Goal: Information Seeking & Learning: Learn about a topic

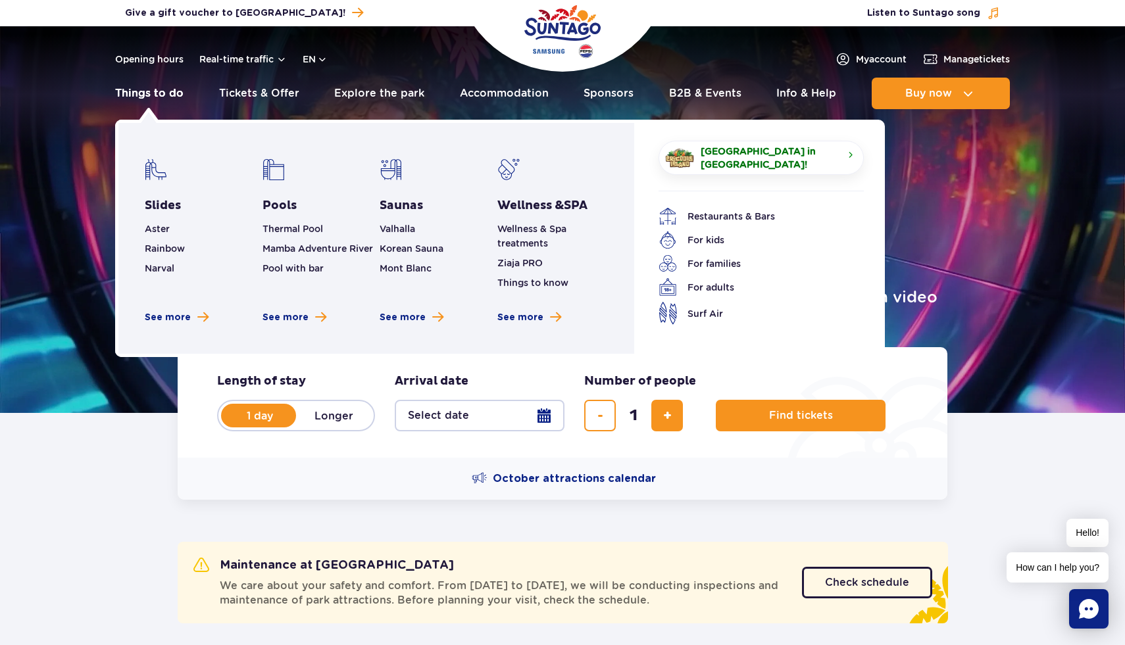
click at [139, 97] on link "Things to do" at bounding box center [149, 94] width 68 height 32
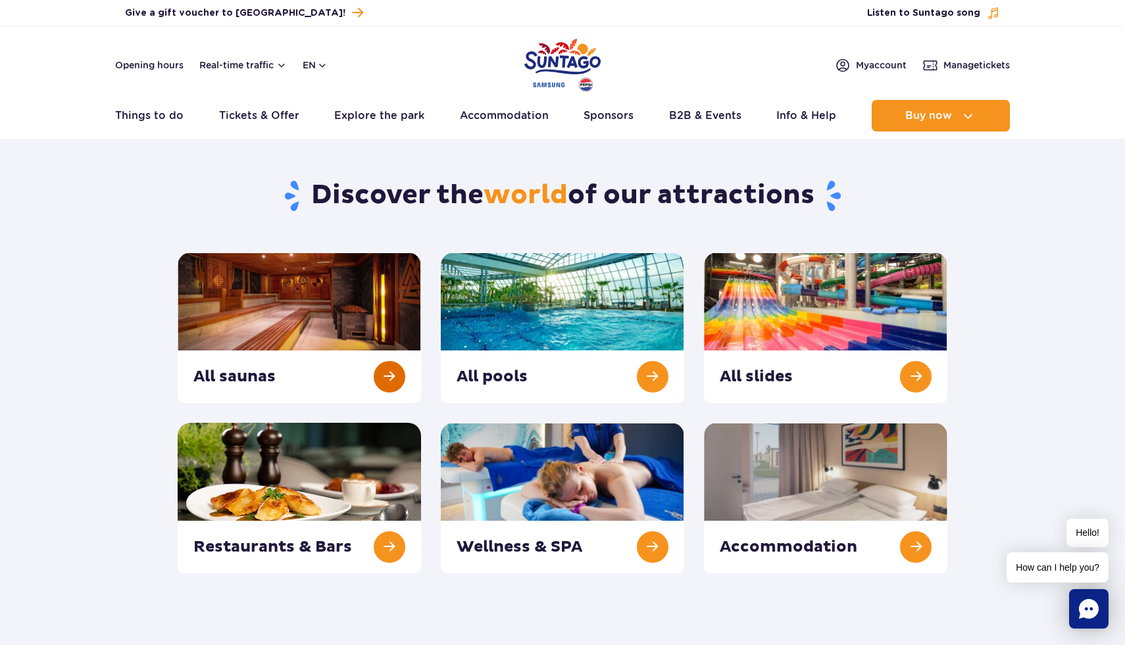
click at [265, 297] on link at bounding box center [299, 328] width 243 height 151
click at [482, 268] on link at bounding box center [562, 328] width 243 height 151
click at [778, 315] on link at bounding box center [825, 328] width 243 height 151
click at [530, 470] on link at bounding box center [562, 498] width 243 height 151
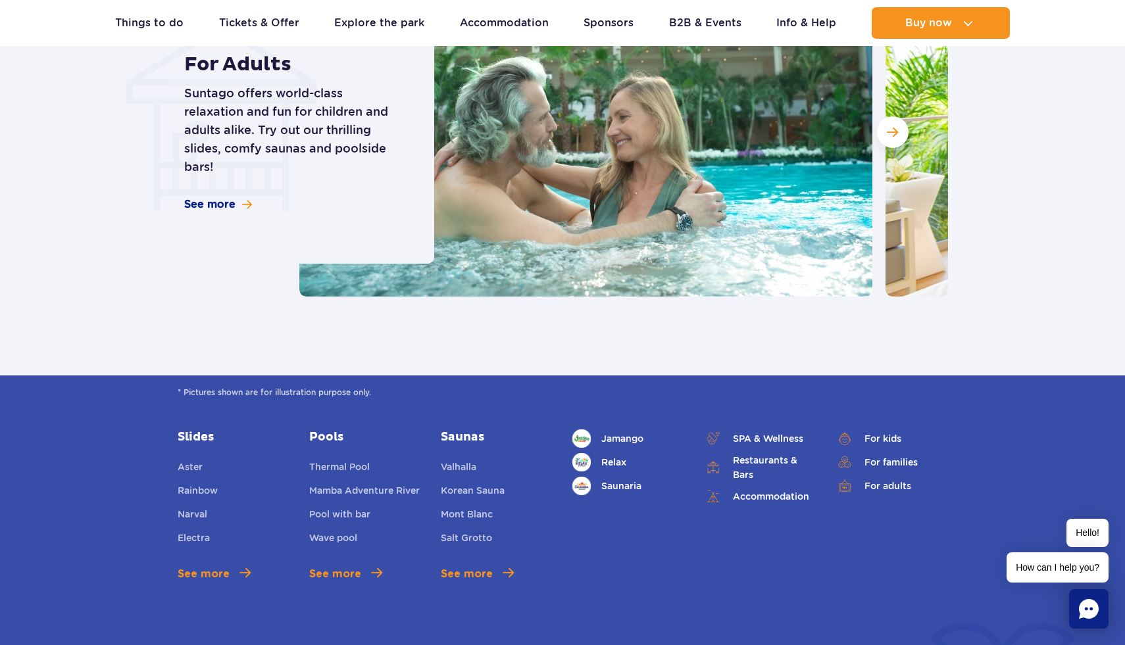
scroll to position [1320, 0]
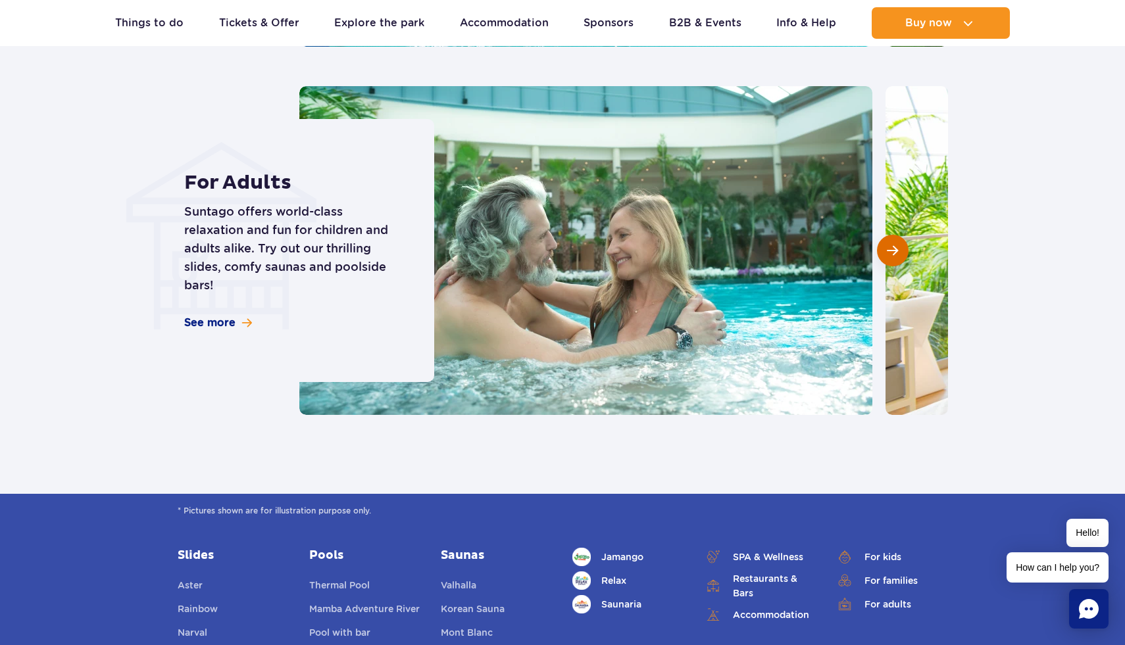
click at [895, 253] on span "Next slide" at bounding box center [892, 251] width 11 height 12
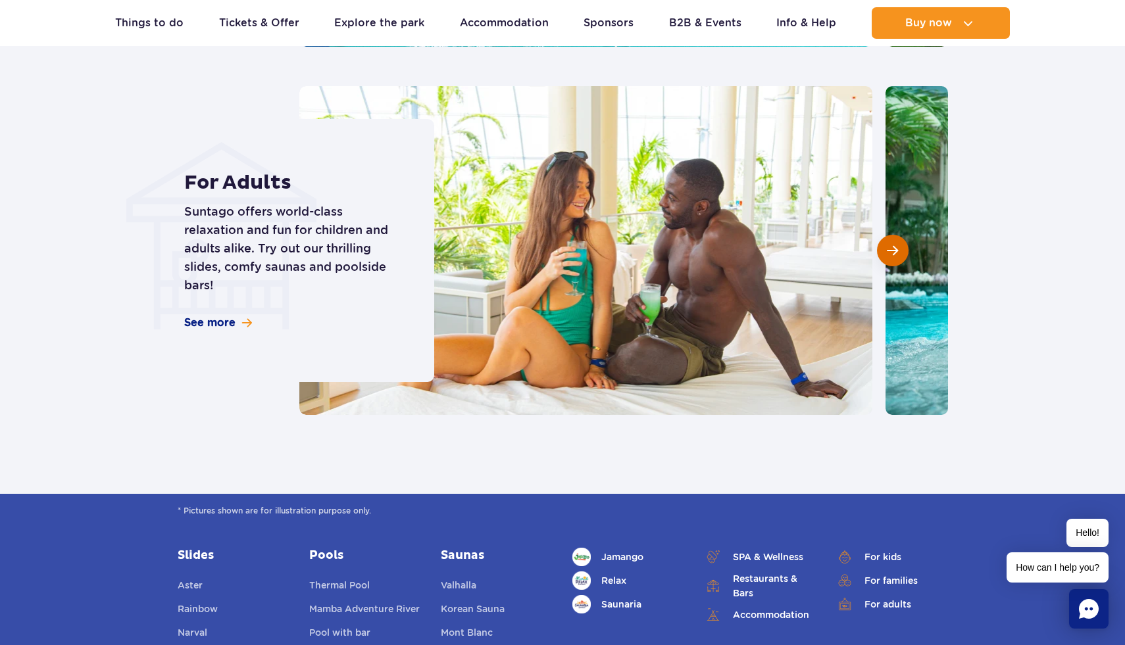
click at [895, 253] on span "Next slide" at bounding box center [892, 251] width 11 height 12
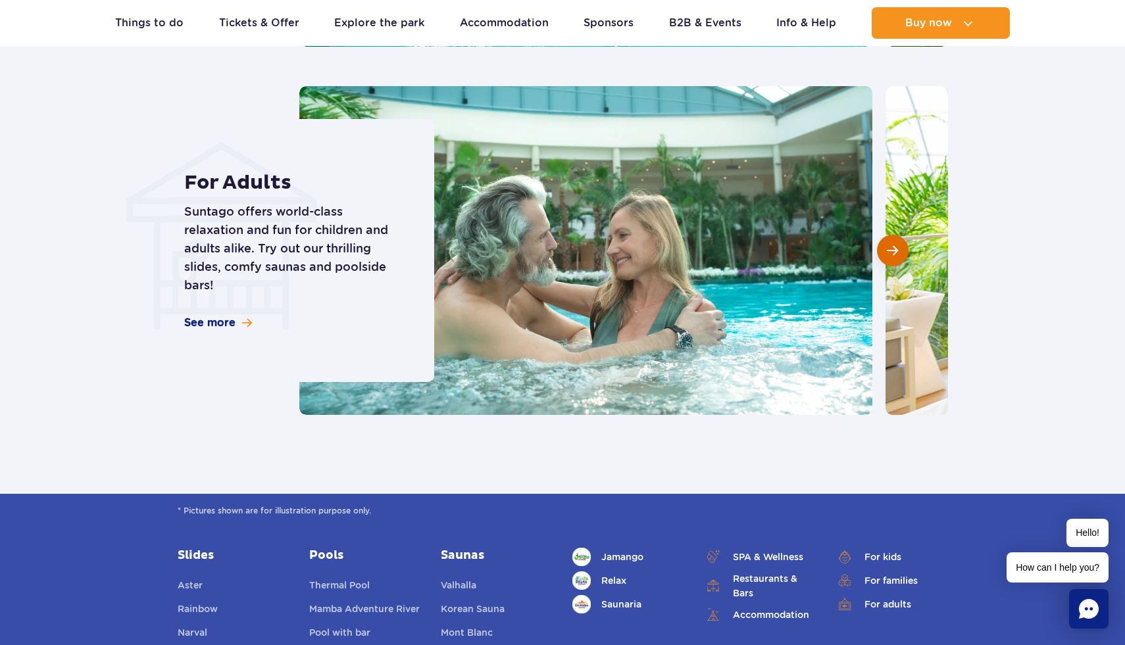
click at [895, 253] on span "Next slide" at bounding box center [892, 251] width 11 height 12
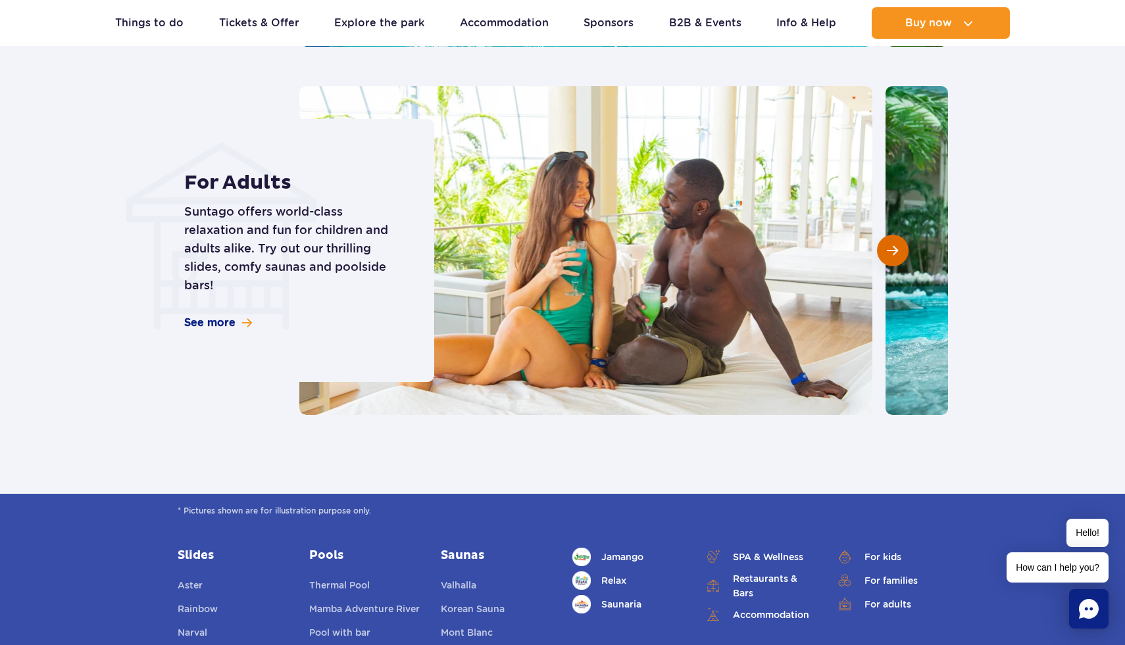
click at [895, 253] on span "Next slide" at bounding box center [892, 251] width 11 height 12
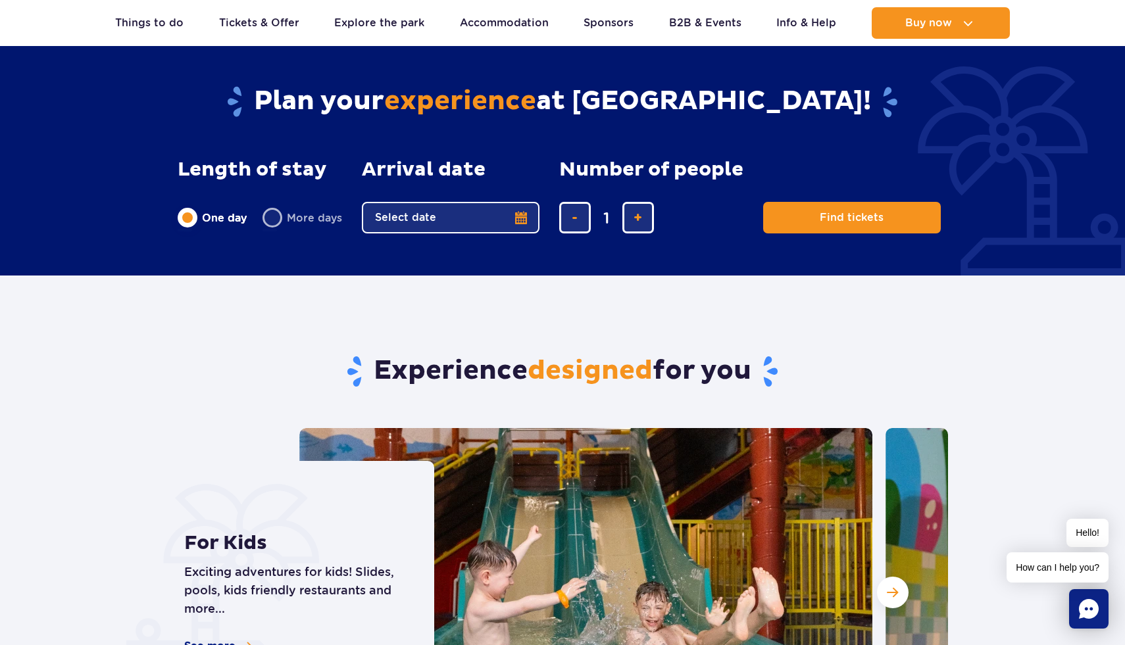
scroll to position [607, 0]
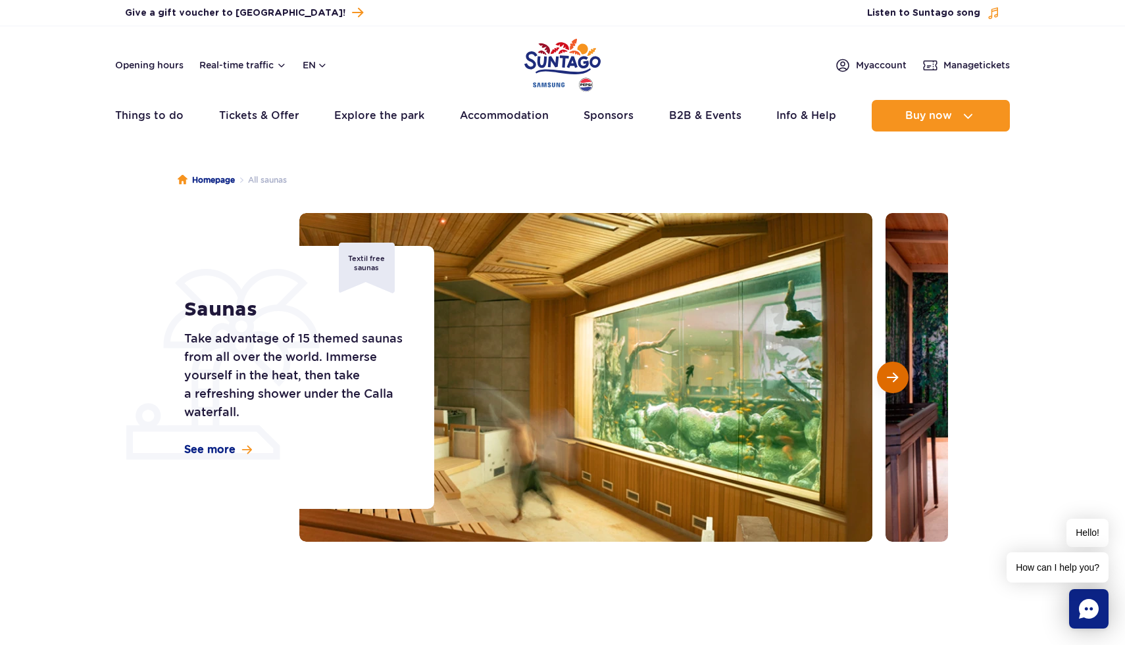
click at [891, 380] on span "Next slide" at bounding box center [892, 378] width 11 height 12
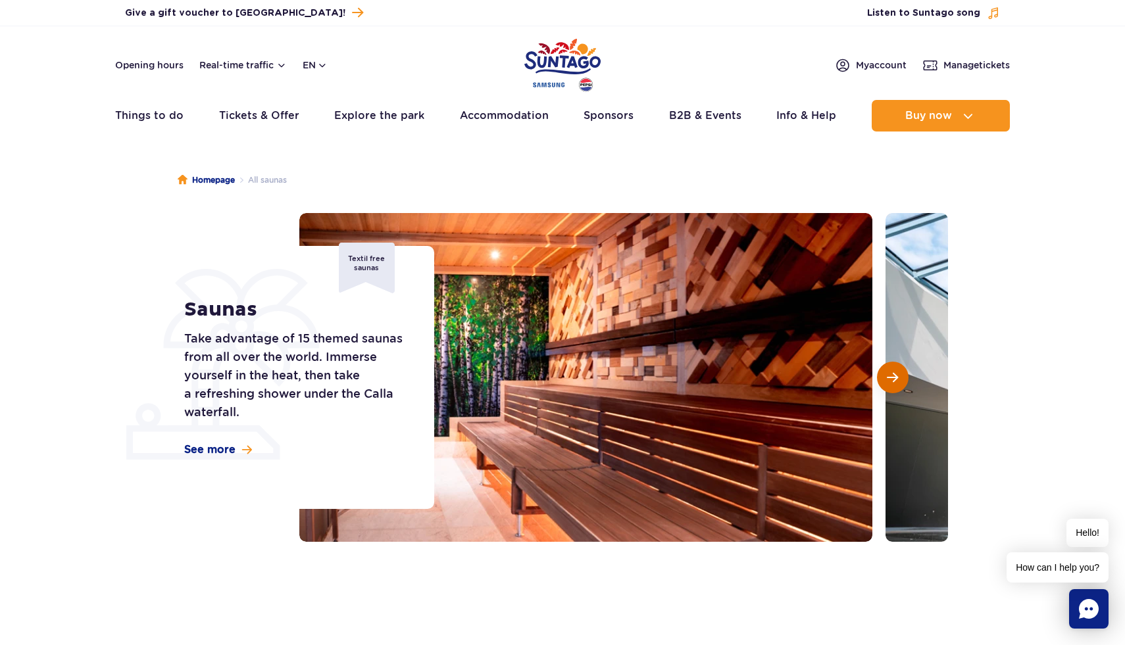
click at [891, 380] on span "Next slide" at bounding box center [892, 378] width 11 height 12
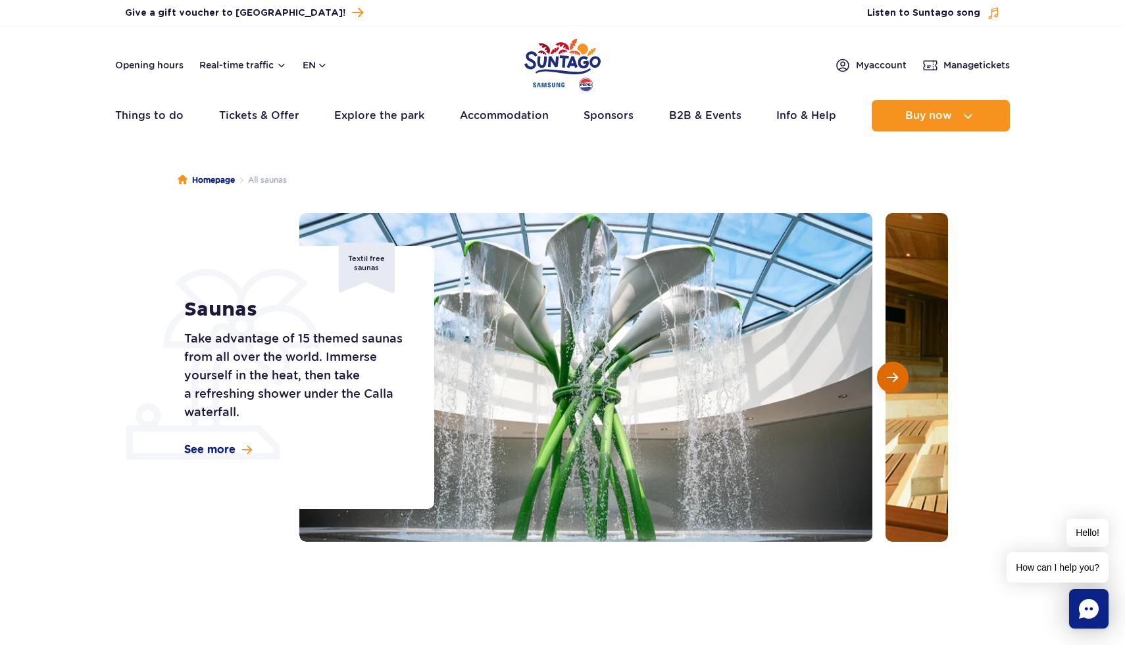
click at [891, 380] on span "Next slide" at bounding box center [892, 378] width 11 height 12
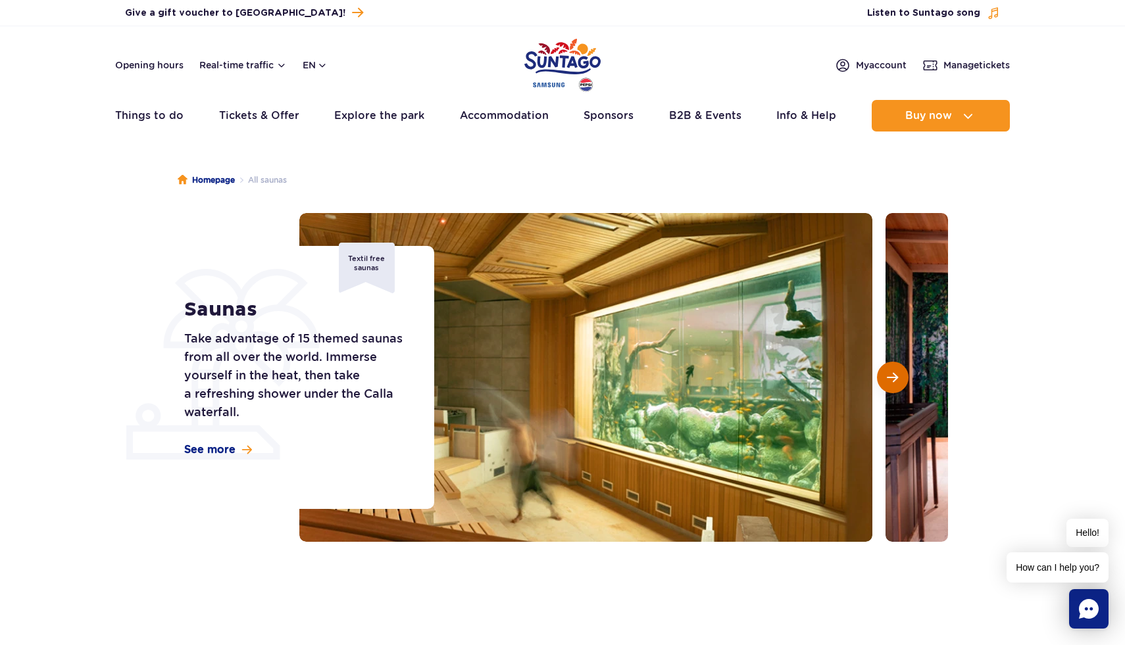
click at [891, 380] on span "Next slide" at bounding box center [892, 378] width 11 height 12
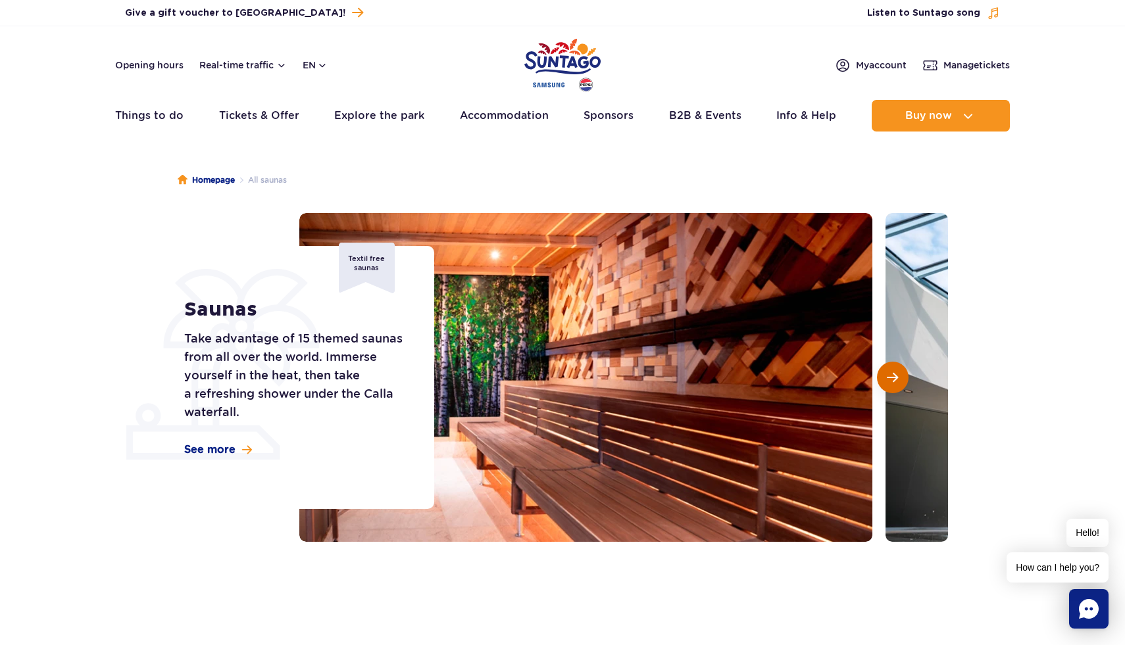
click at [891, 380] on span "Next slide" at bounding box center [892, 378] width 11 height 12
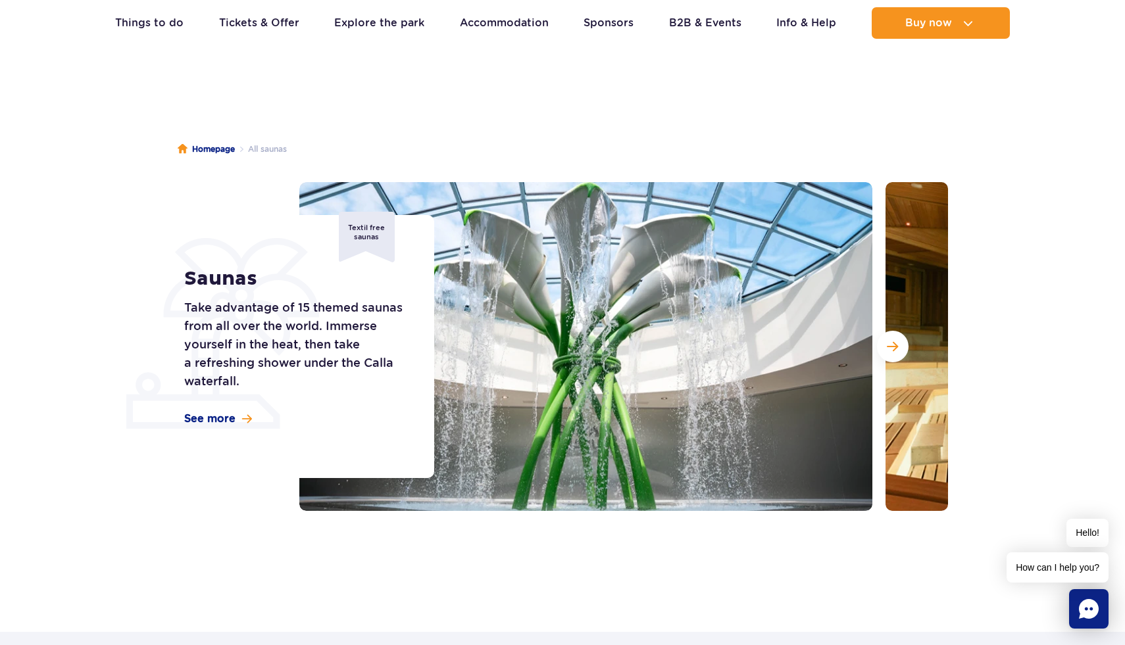
scroll to position [36, 0]
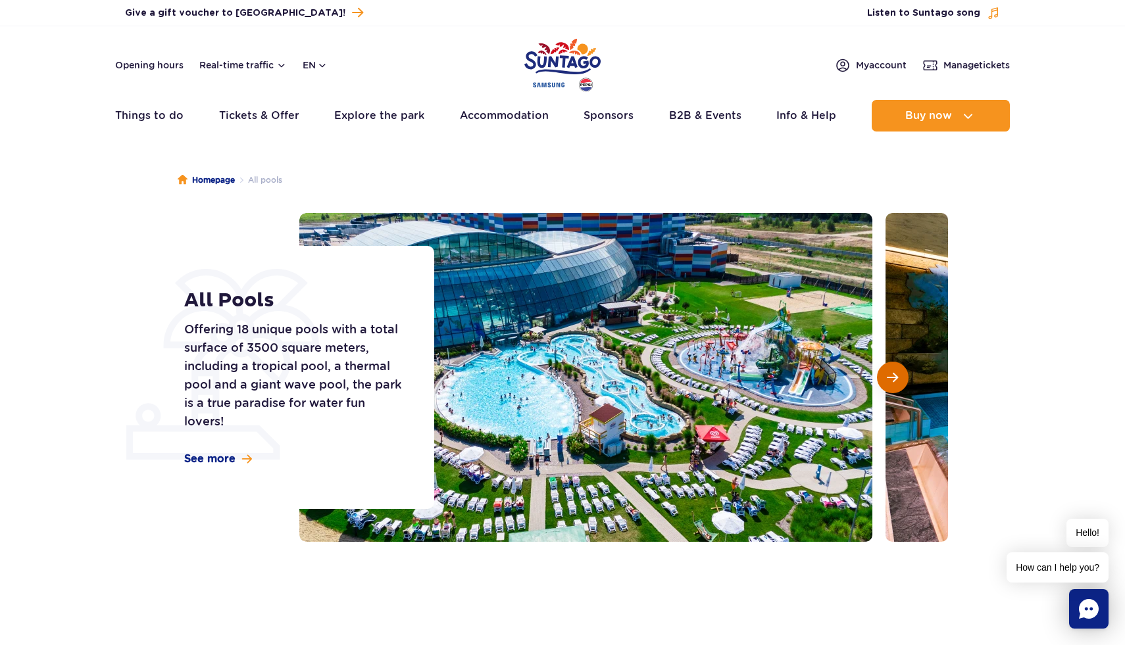
click at [901, 381] on button "Next slide" at bounding box center [893, 378] width 32 height 32
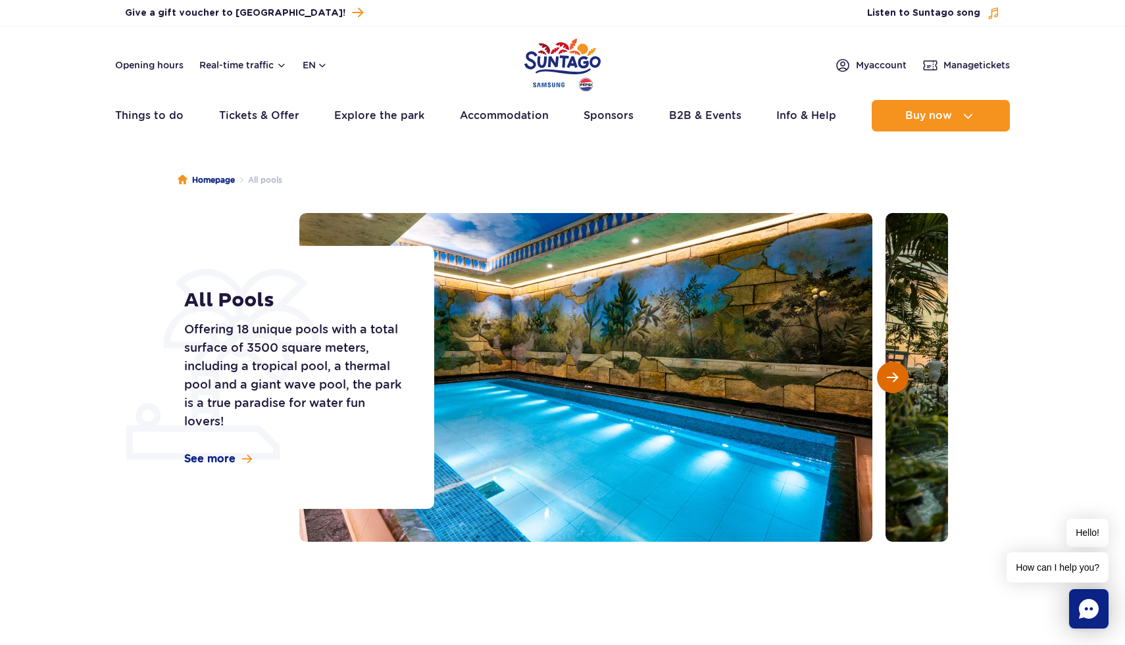
click at [901, 381] on button "Next slide" at bounding box center [893, 378] width 32 height 32
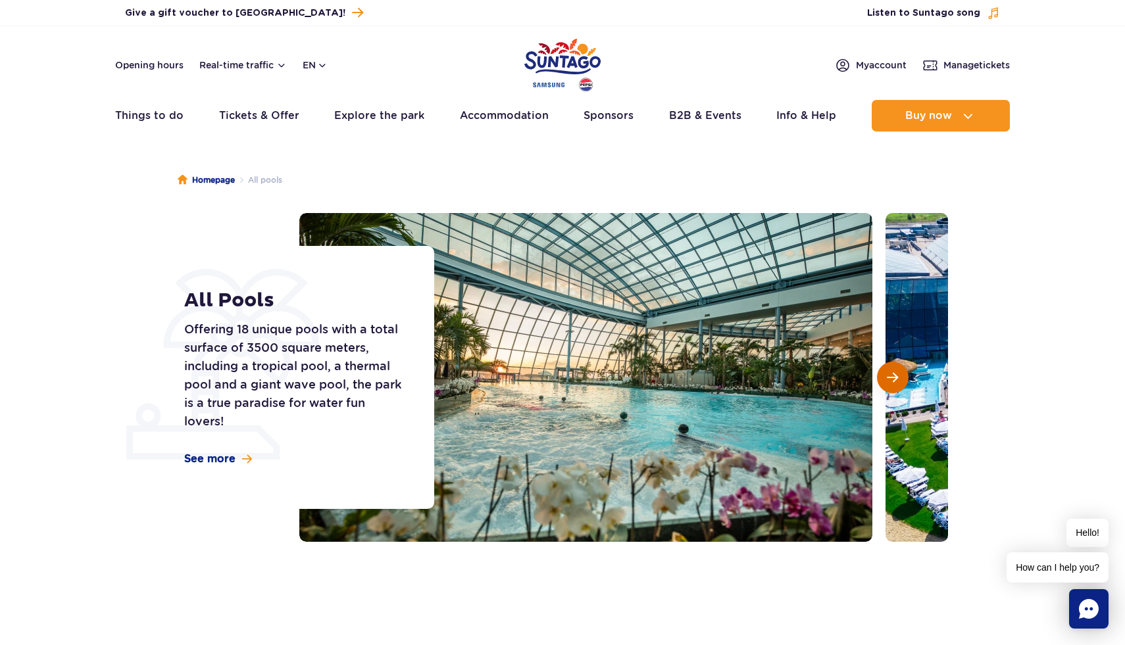
click at [901, 381] on button "Next slide" at bounding box center [893, 378] width 32 height 32
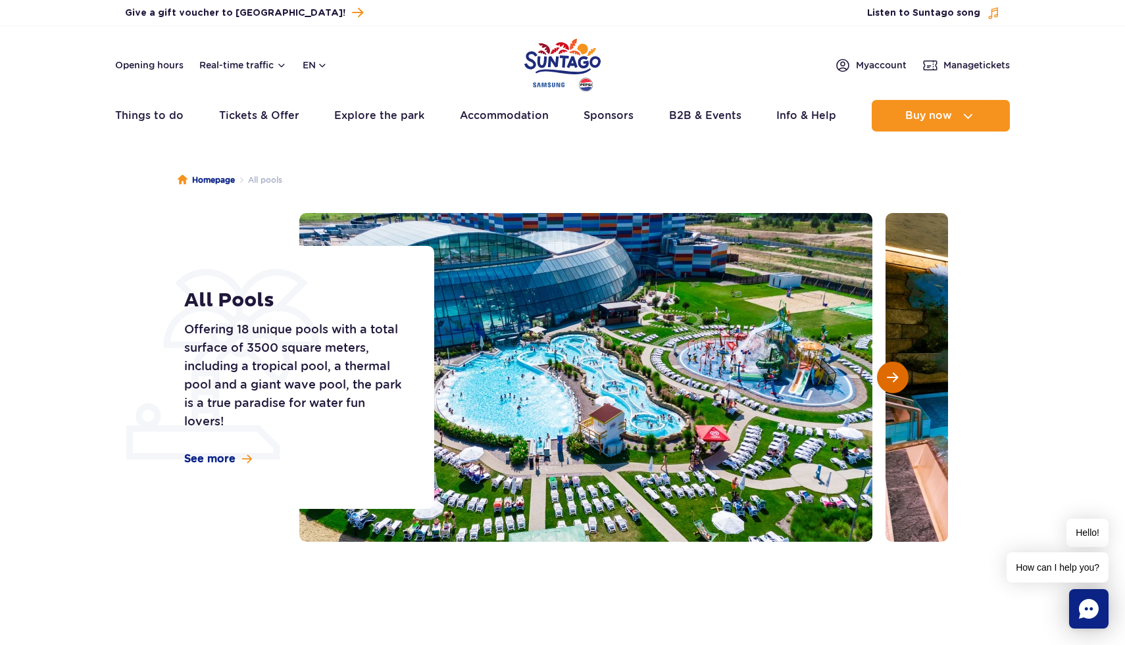
click at [901, 381] on button "Next slide" at bounding box center [893, 378] width 32 height 32
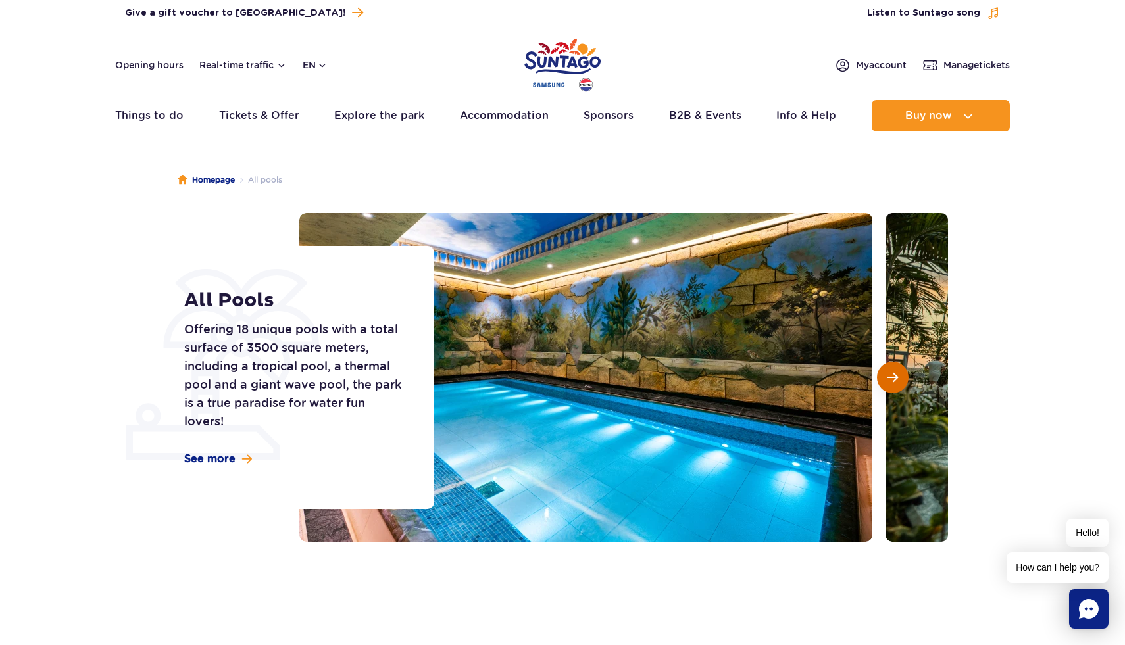
click at [901, 381] on button "Next slide" at bounding box center [893, 378] width 32 height 32
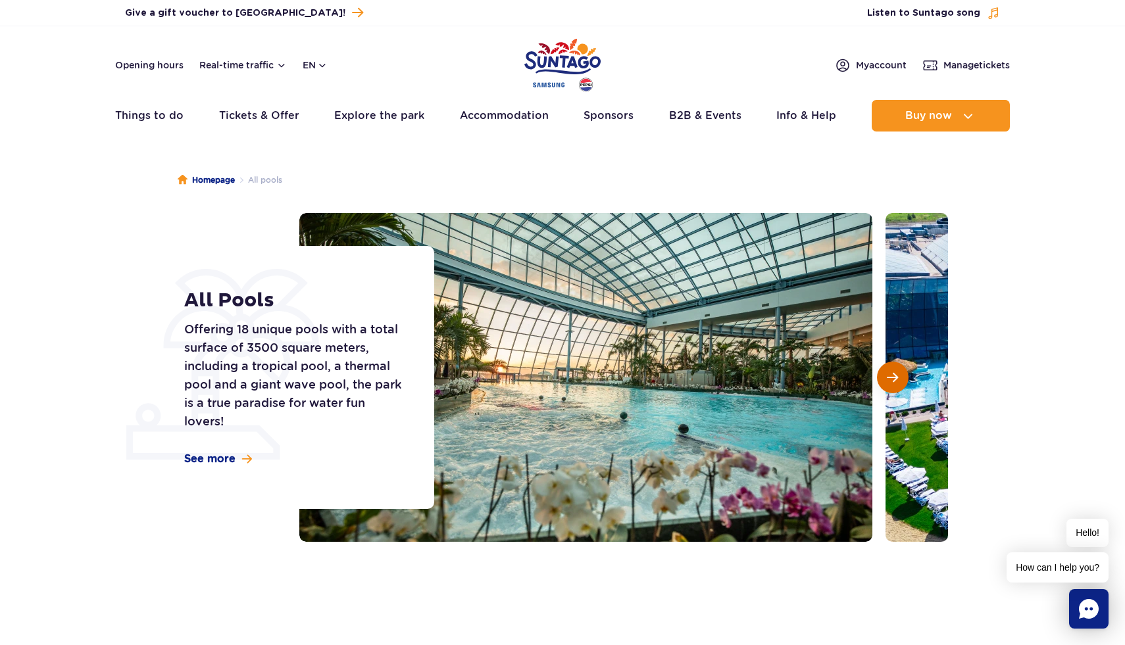
click at [901, 382] on button "Next slide" at bounding box center [893, 378] width 32 height 32
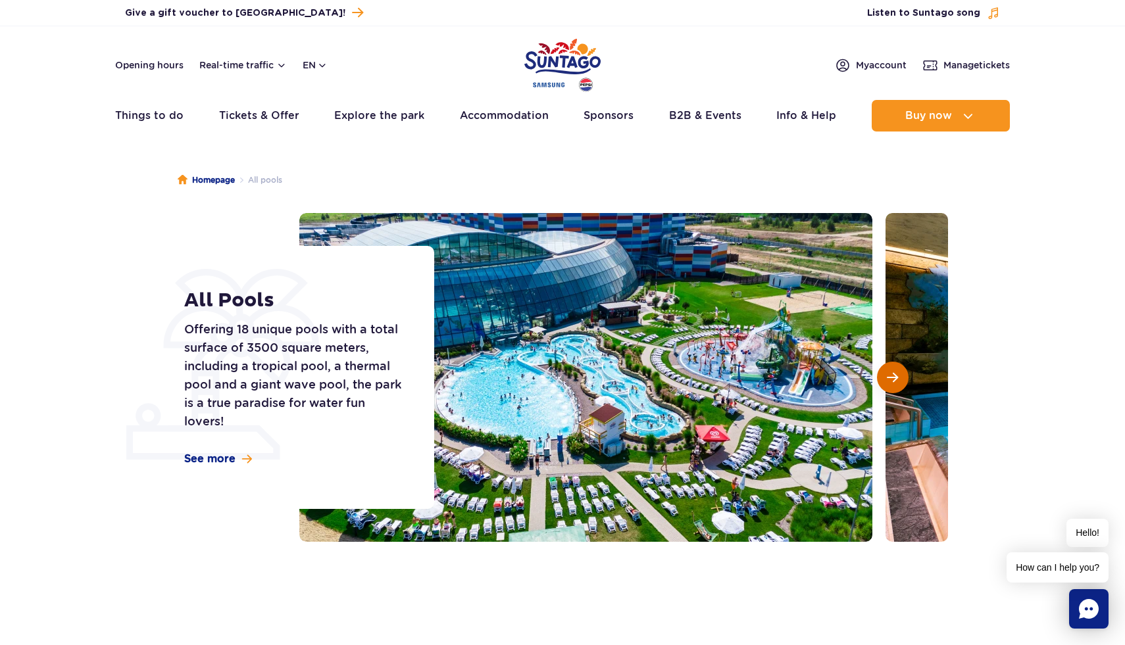
click at [901, 382] on button "Next slide" at bounding box center [893, 378] width 32 height 32
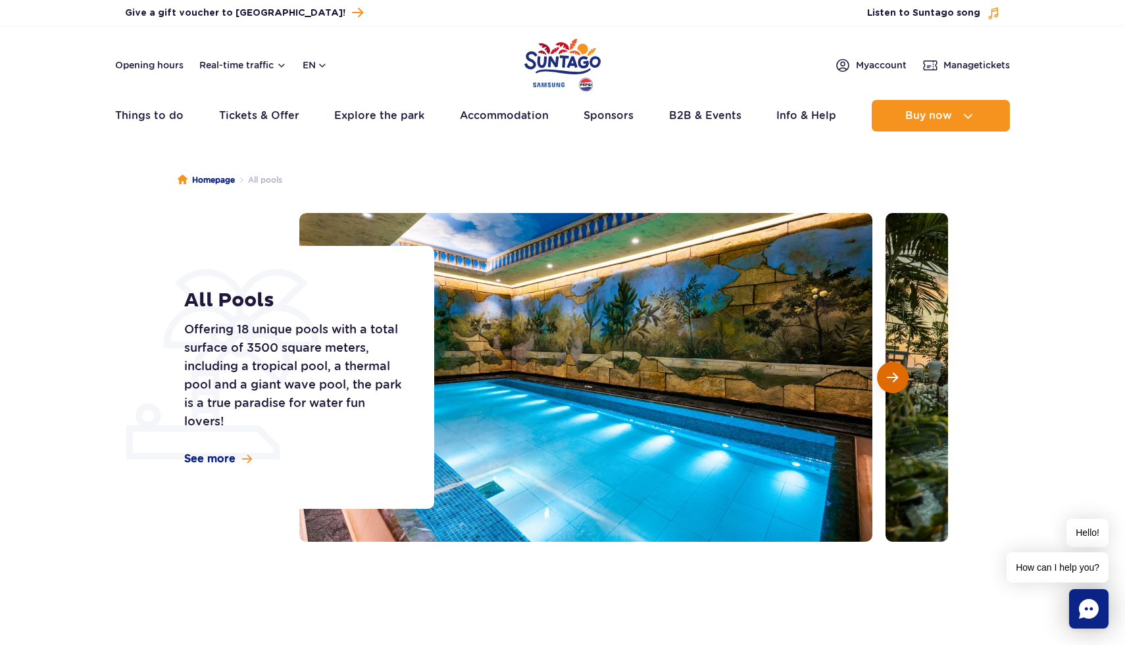
click at [901, 382] on button "Next slide" at bounding box center [893, 378] width 32 height 32
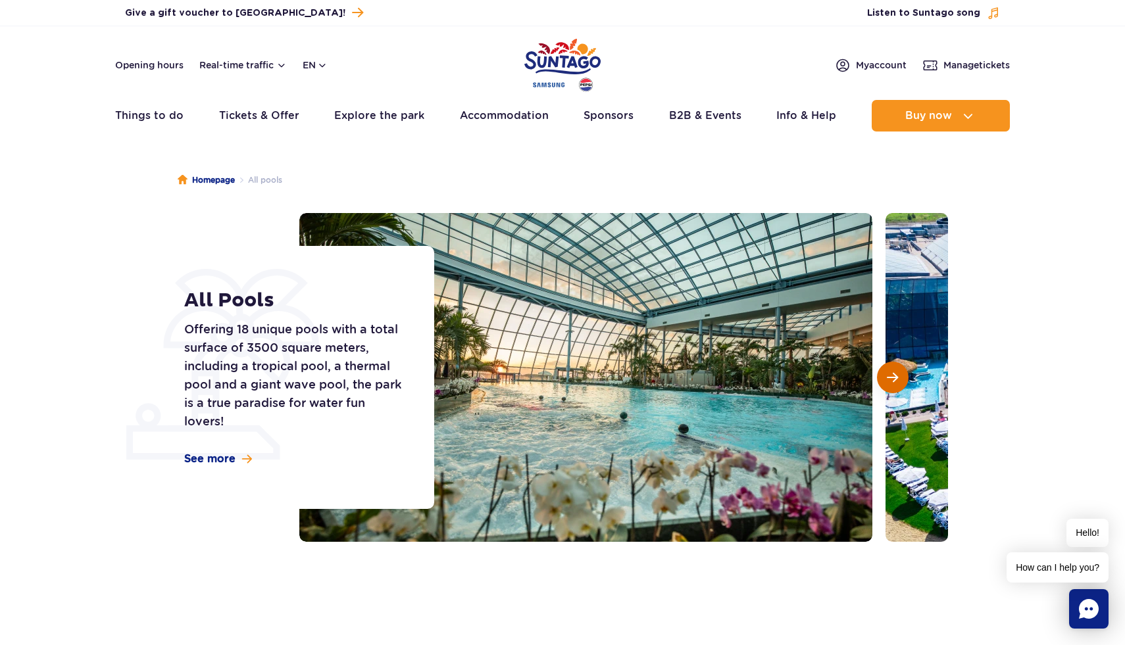
click at [901, 382] on button "Next slide" at bounding box center [893, 378] width 32 height 32
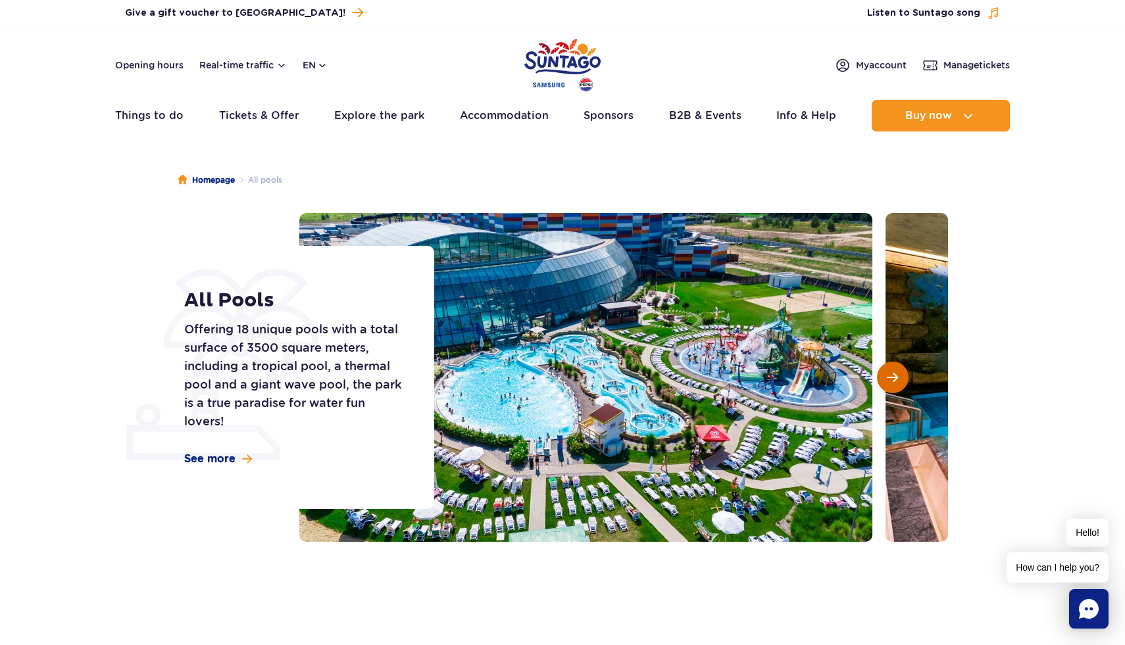
click at [901, 382] on button "Next slide" at bounding box center [893, 378] width 32 height 32
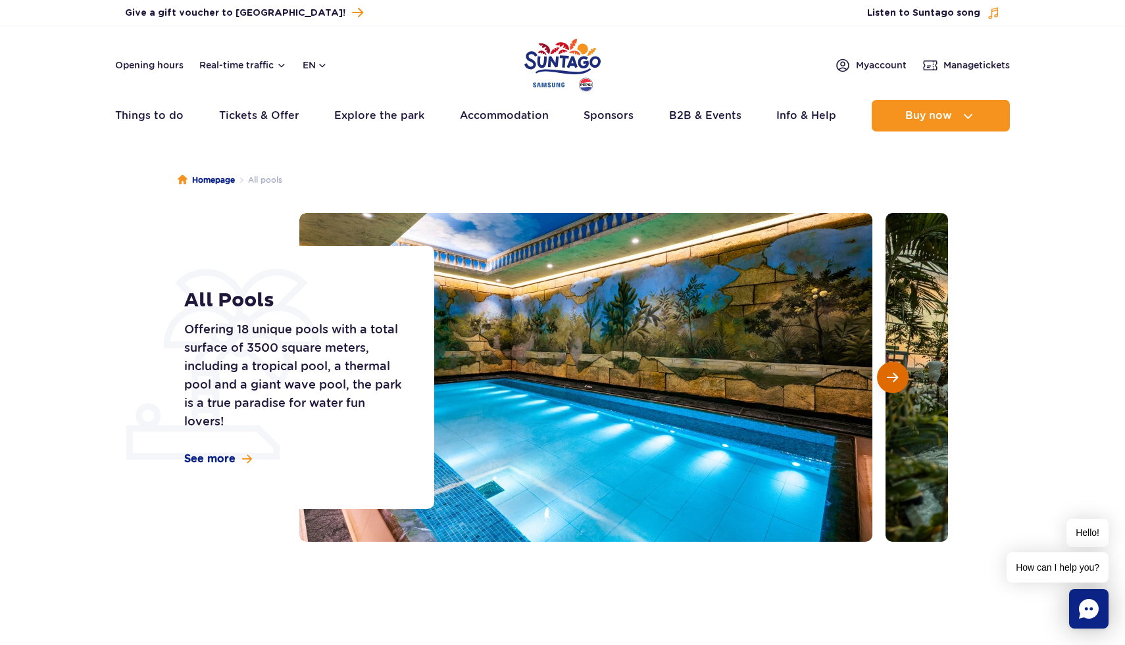
click at [901, 382] on button "Next slide" at bounding box center [893, 378] width 32 height 32
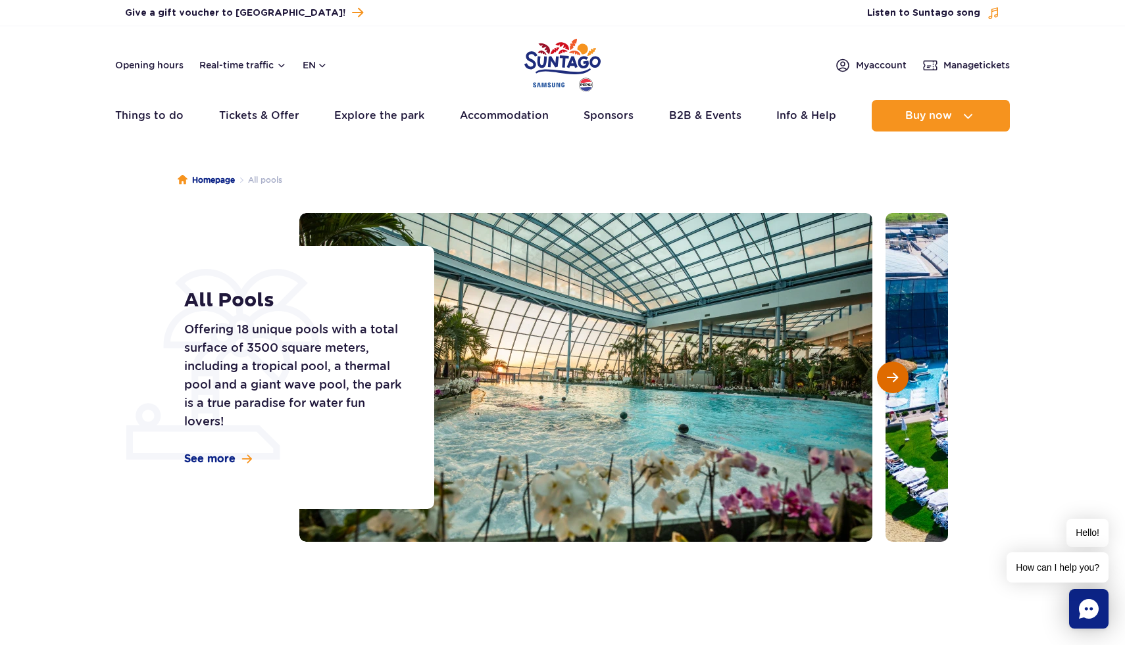
click at [901, 382] on button "Next slide" at bounding box center [893, 378] width 32 height 32
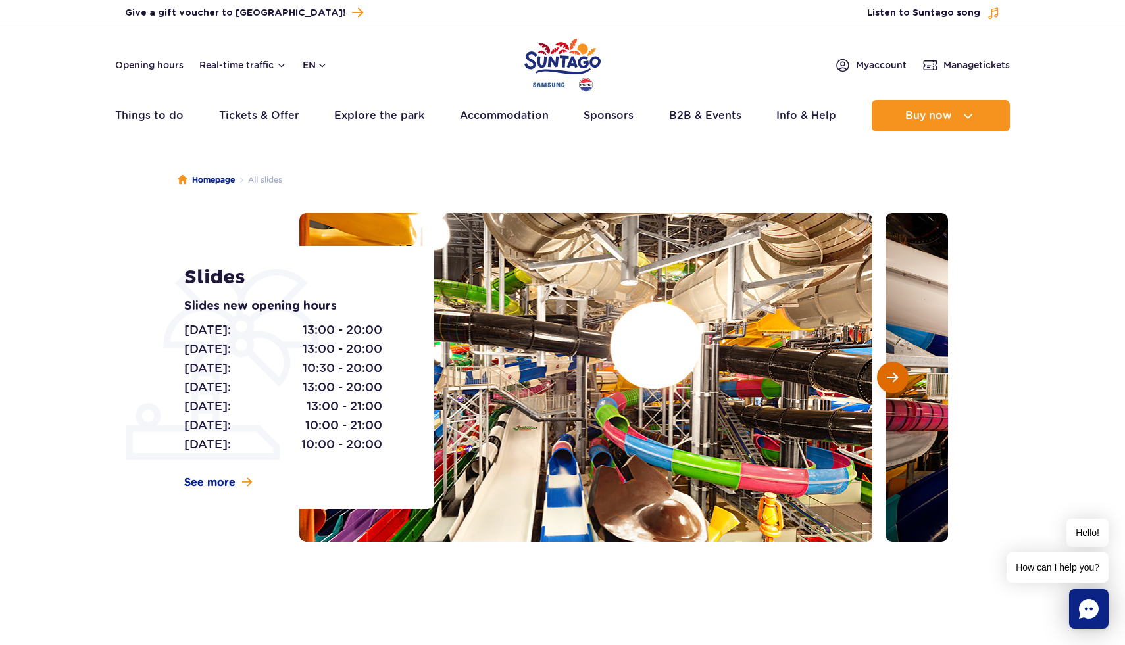
click at [892, 382] on span "Next slide" at bounding box center [892, 378] width 11 height 12
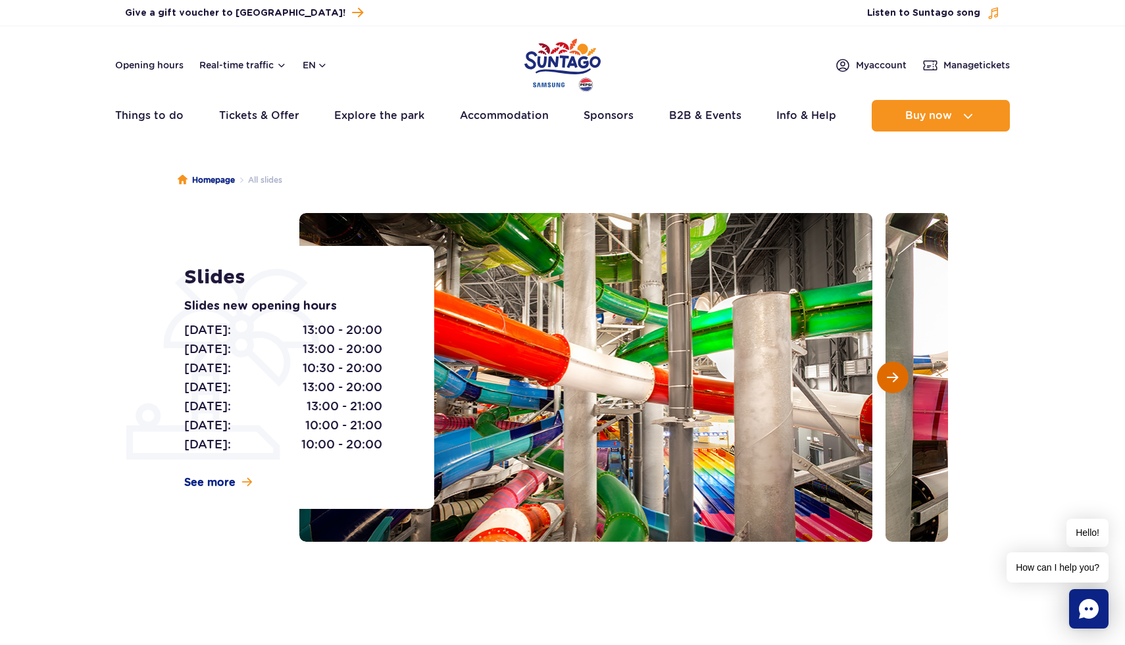
click at [893, 382] on span "Next slide" at bounding box center [892, 378] width 11 height 12
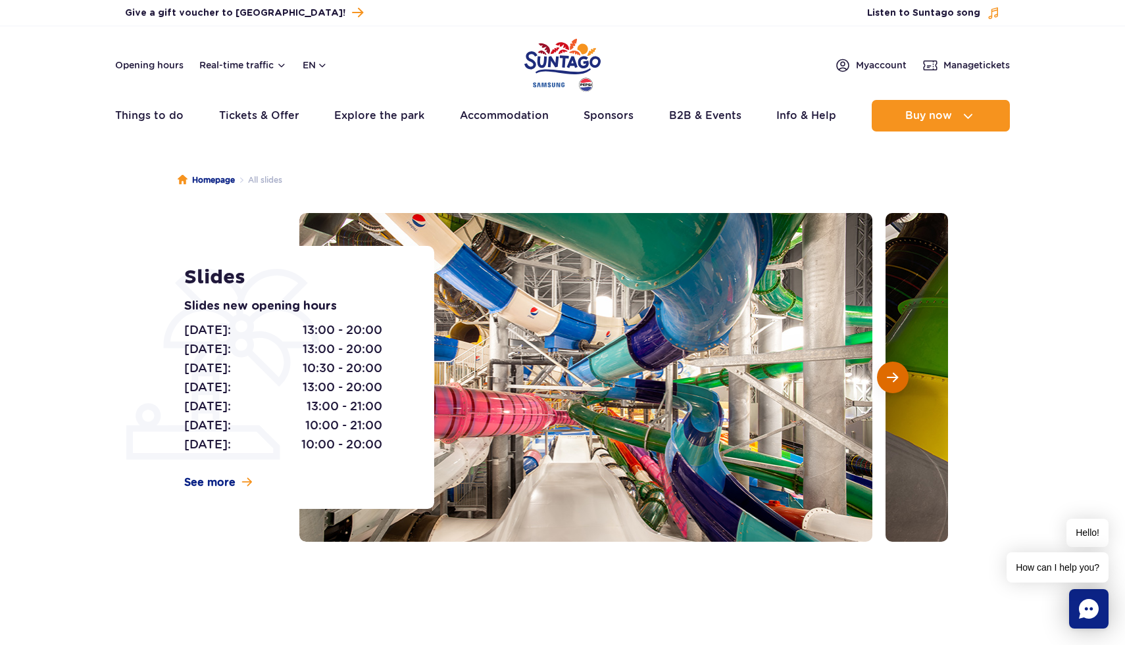
click at [893, 382] on span "Next slide" at bounding box center [892, 378] width 11 height 12
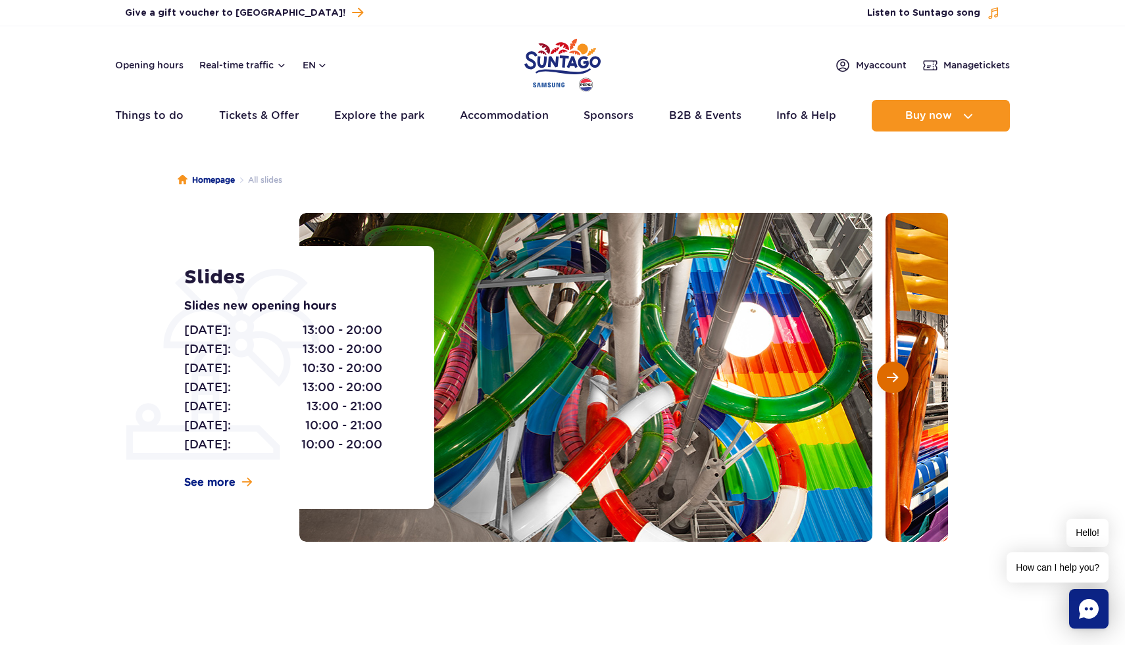
click at [893, 382] on span "Next slide" at bounding box center [892, 378] width 11 height 12
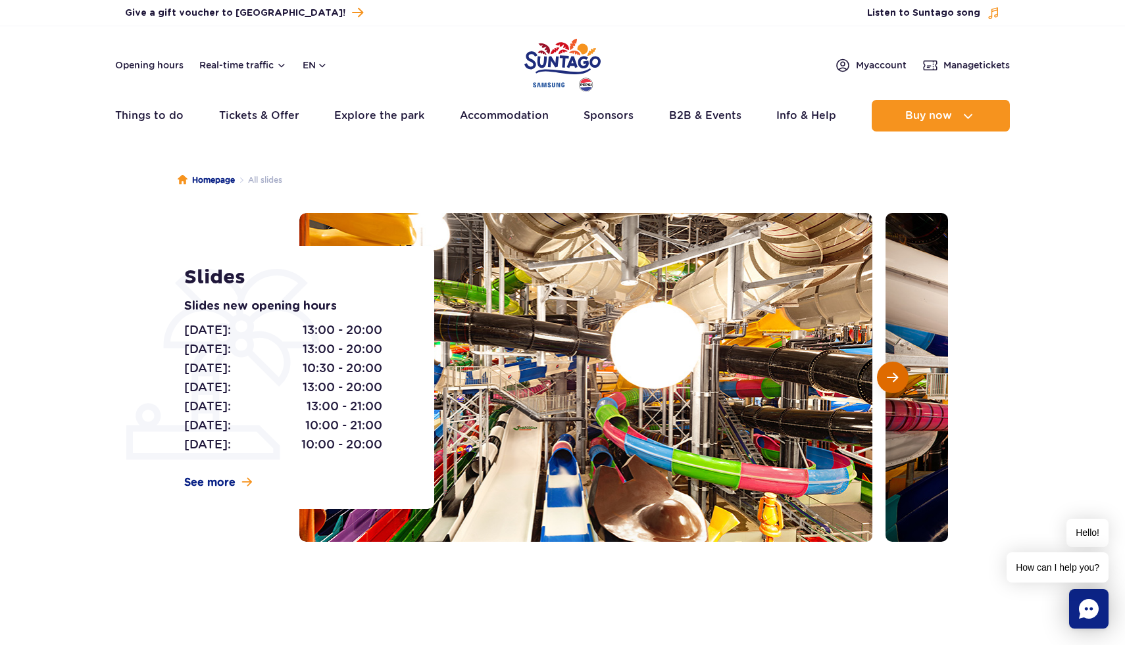
click at [894, 382] on span "Next slide" at bounding box center [892, 378] width 11 height 12
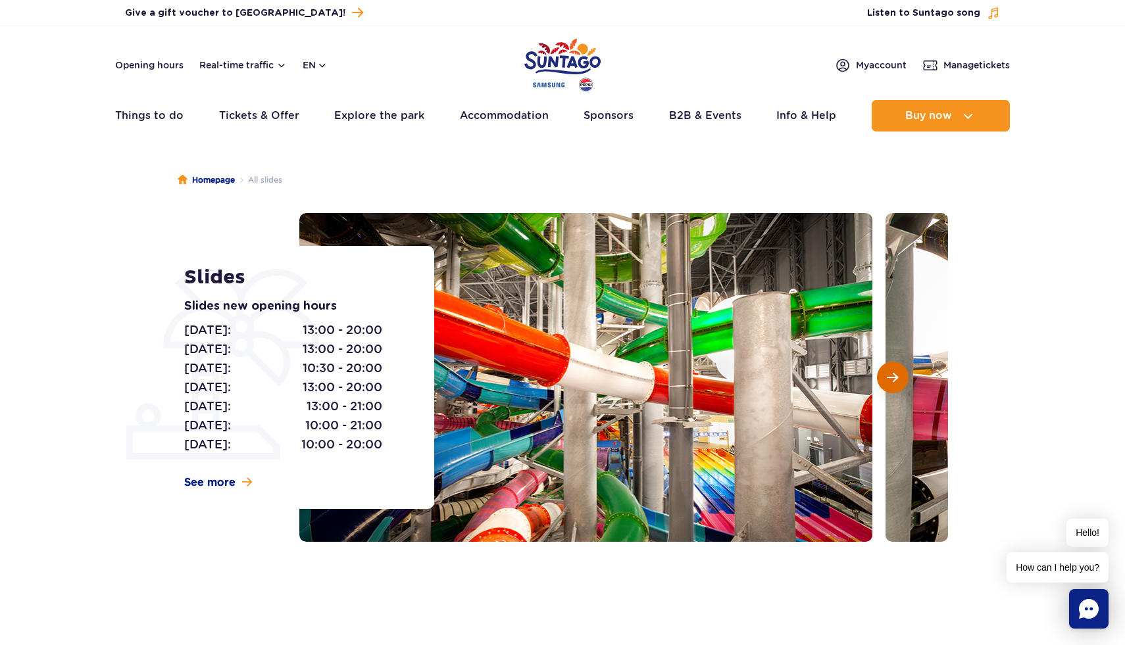
click at [894, 382] on span "Next slide" at bounding box center [892, 378] width 11 height 12
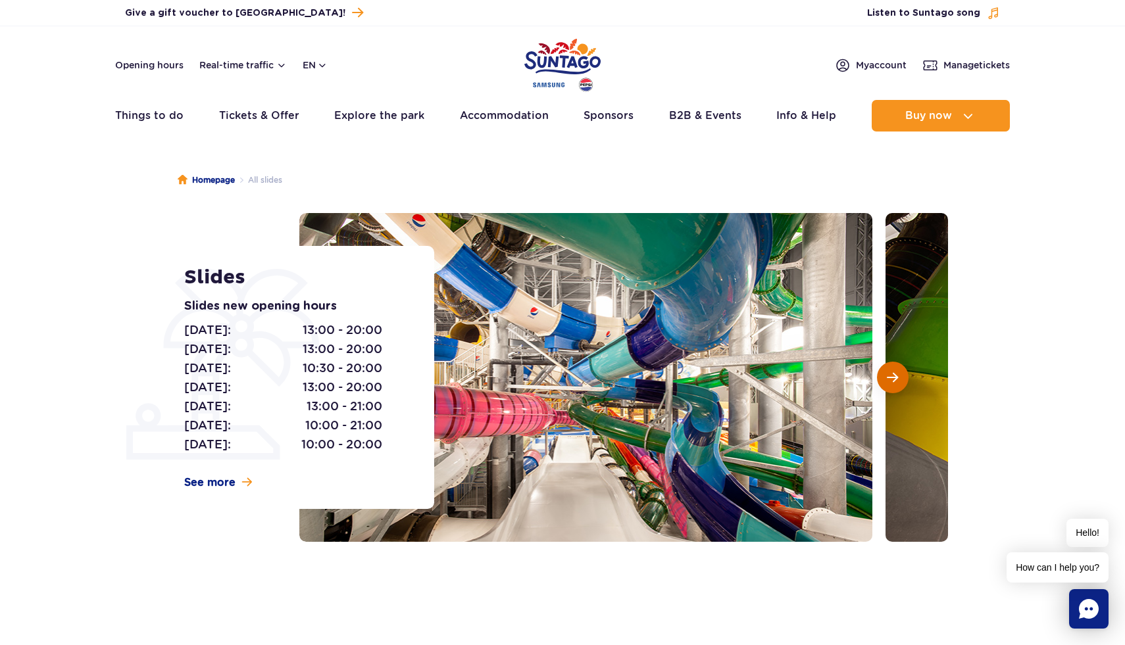
click at [894, 382] on span "Next slide" at bounding box center [892, 378] width 11 height 12
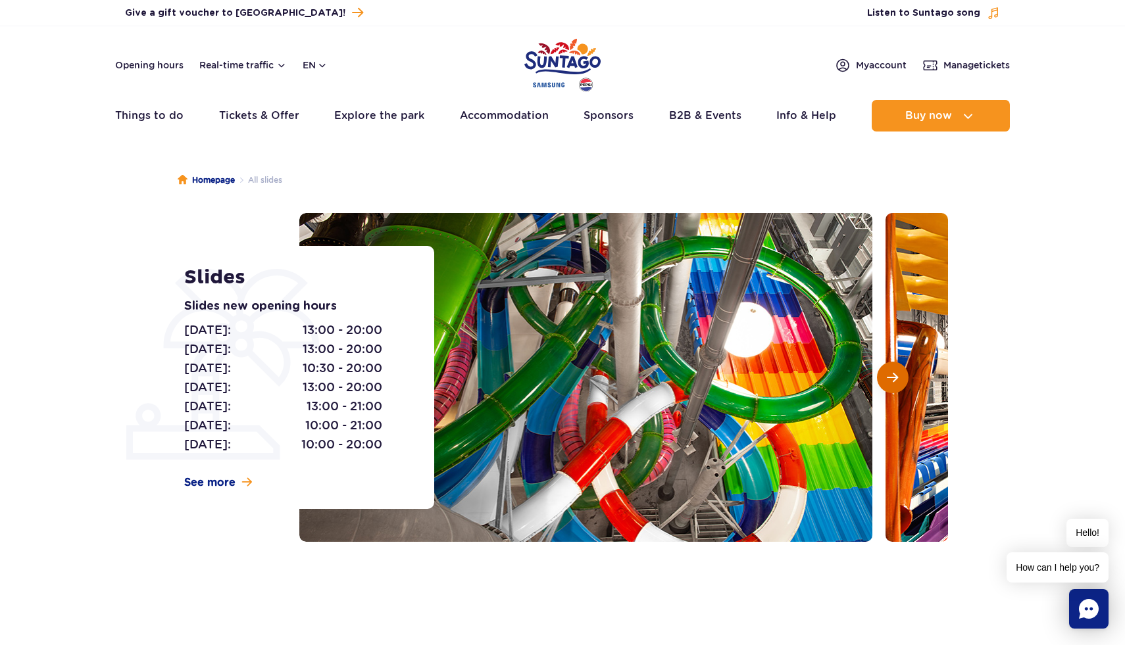
click at [894, 382] on span "Next slide" at bounding box center [892, 378] width 11 height 12
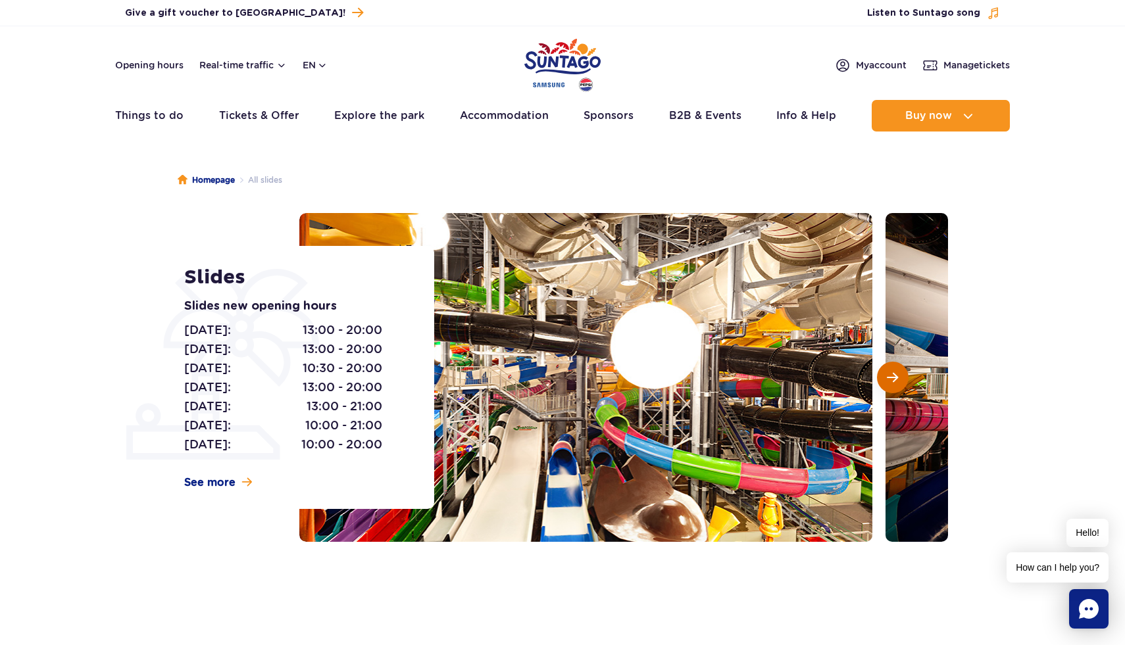
click at [894, 382] on span "Next slide" at bounding box center [892, 378] width 11 height 12
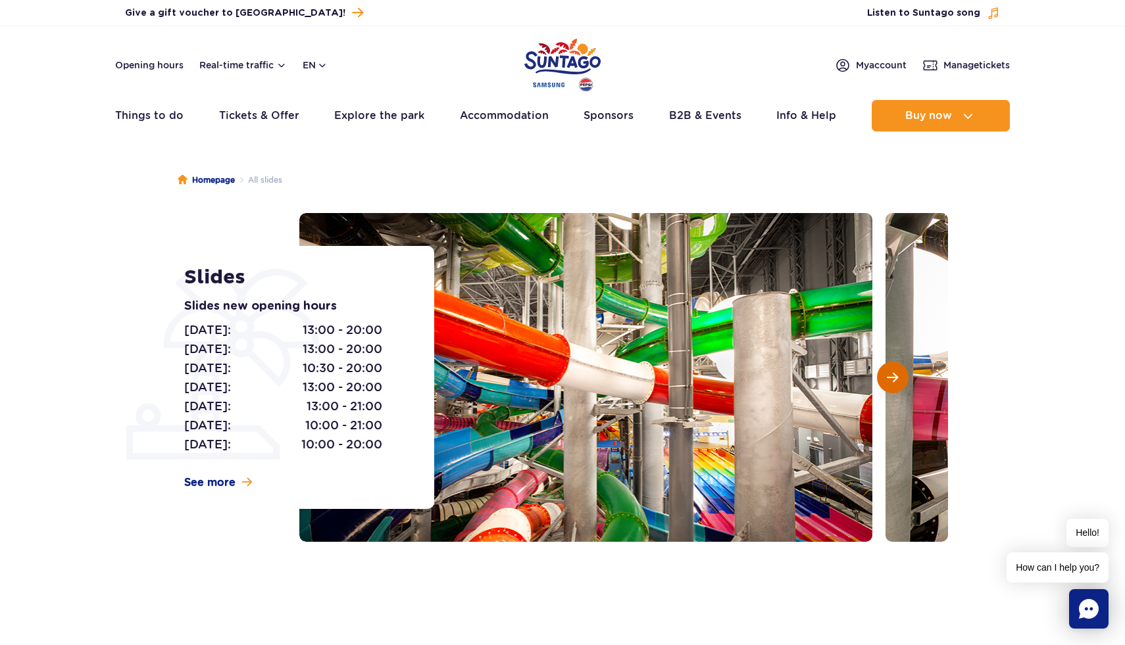
click at [894, 382] on span "Next slide" at bounding box center [892, 378] width 11 height 12
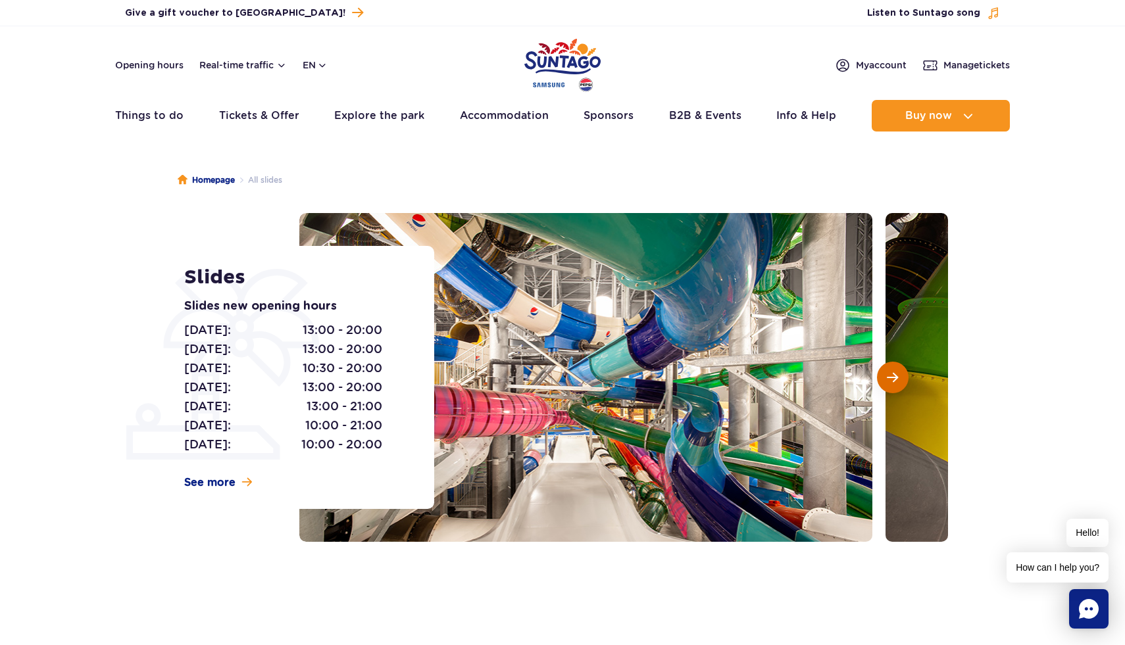
click at [894, 382] on span "Next slide" at bounding box center [892, 378] width 11 height 12
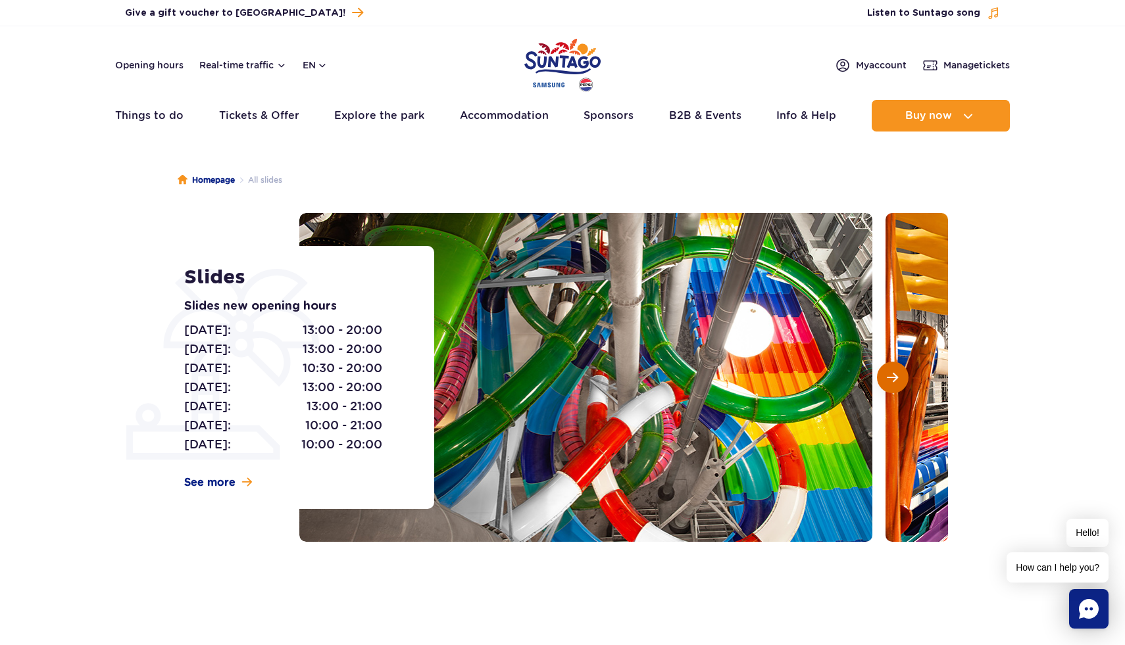
click at [894, 382] on span "Next slide" at bounding box center [892, 378] width 11 height 12
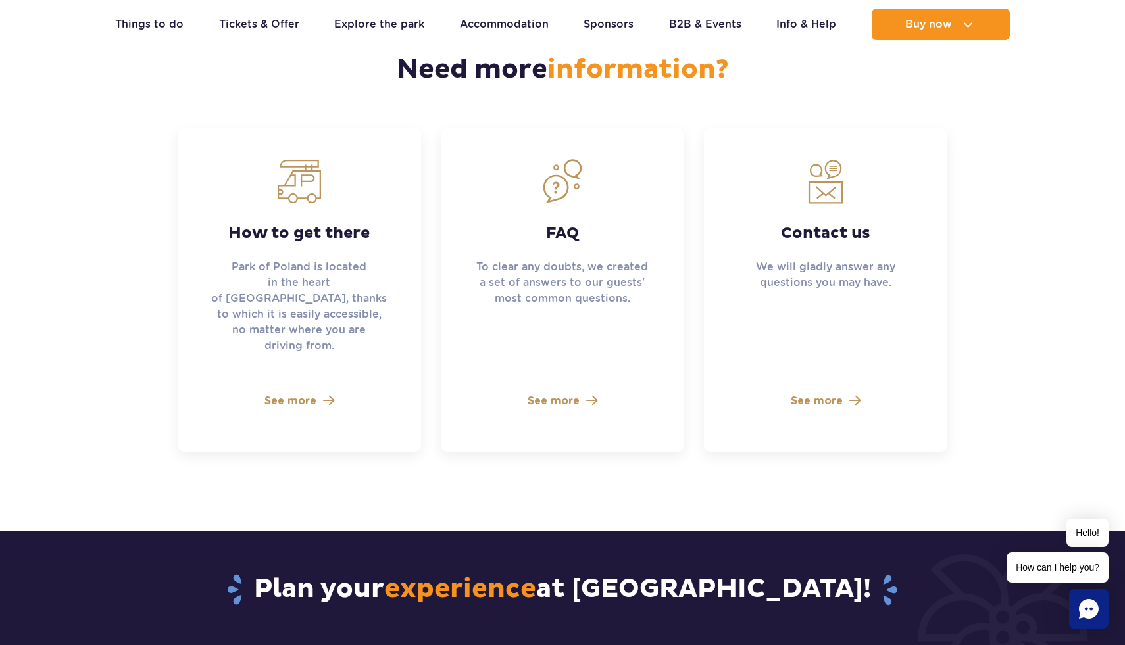
scroll to position [3524, 0]
